Goal: Check status: Check status

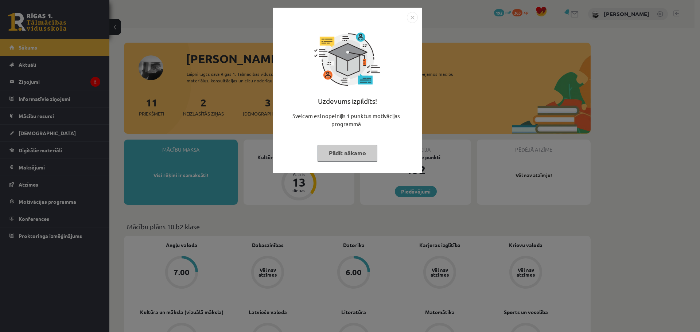
click at [335, 158] on button "Pildīt nākamo" at bounding box center [348, 153] width 60 height 17
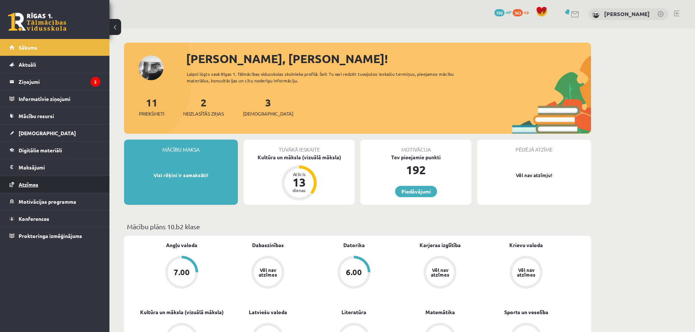
click at [37, 184] on span "Atzīmes" at bounding box center [29, 184] width 20 height 7
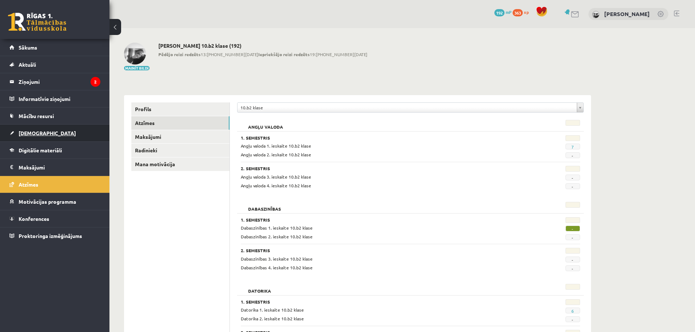
click at [32, 134] on span "[DEMOGRAPHIC_DATA]" at bounding box center [47, 133] width 57 height 7
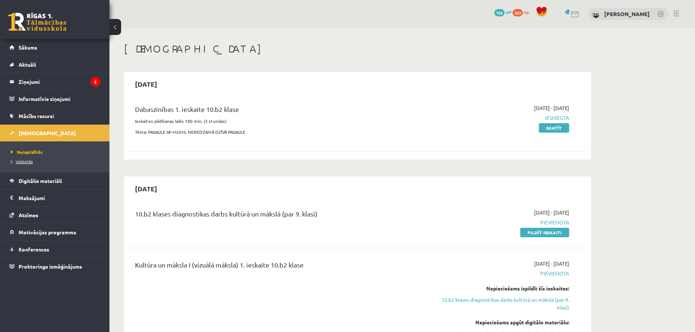
click at [19, 163] on span "Izlabotās" at bounding box center [22, 162] width 22 height 6
